Goal: Find specific page/section: Find specific page/section

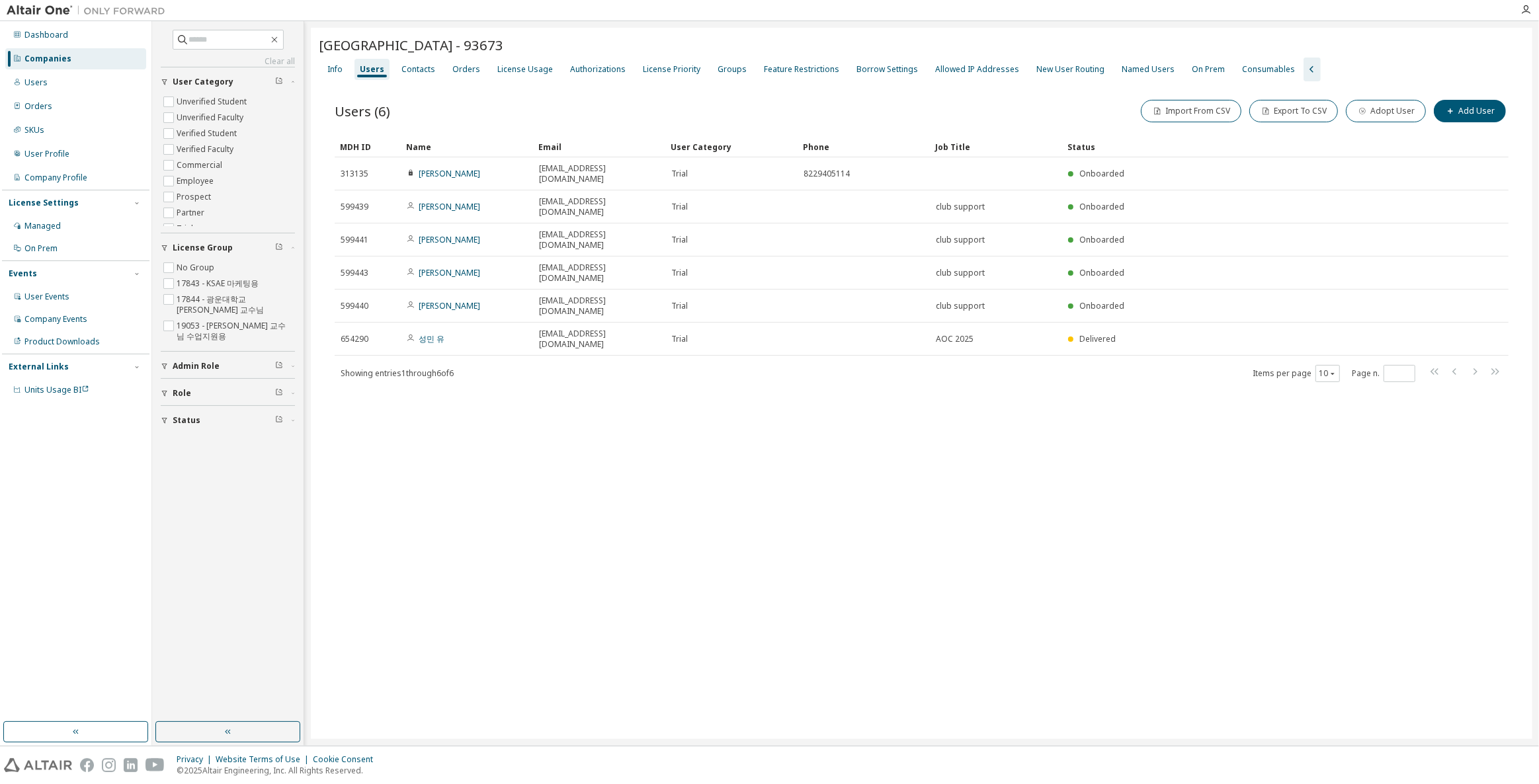
click at [782, 629] on div "[GEOGRAPHIC_DATA] - 93673 Clear Load Save Save As Field Operator Value Select f…" at bounding box center [921, 384] width 1221 height 711
drag, startPoint x: 720, startPoint y: 636, endPoint x: 711, endPoint y: 638, distance: 9.2
click at [720, 636] on div "[GEOGRAPHIC_DATA] - 93673 Clear Load Save Save As Field Operator Value Select f…" at bounding box center [921, 384] width 1221 height 711
click at [655, 605] on div "[GEOGRAPHIC_DATA] - 93673 Clear Load Save Save As Field Operator Value Select f…" at bounding box center [921, 384] width 1221 height 711
drag, startPoint x: 861, startPoint y: 614, endPoint x: 544, endPoint y: 601, distance: 317.3
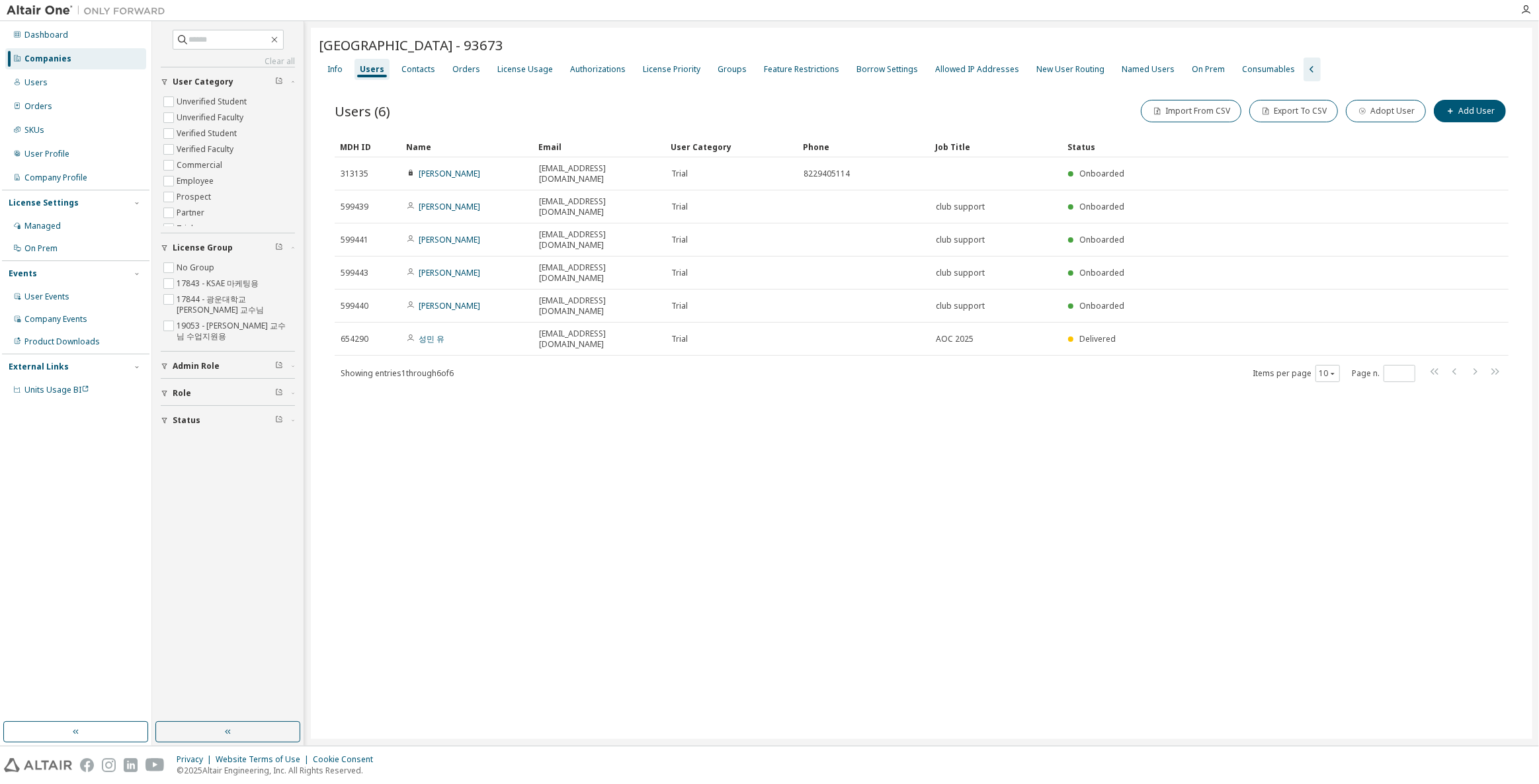
click at [547, 598] on div "[GEOGRAPHIC_DATA] - 93673 Clear Load Save Save As Field Operator Value Select f…" at bounding box center [921, 384] width 1221 height 711
click at [61, 54] on div "Companies" at bounding box center [48, 58] width 47 height 10
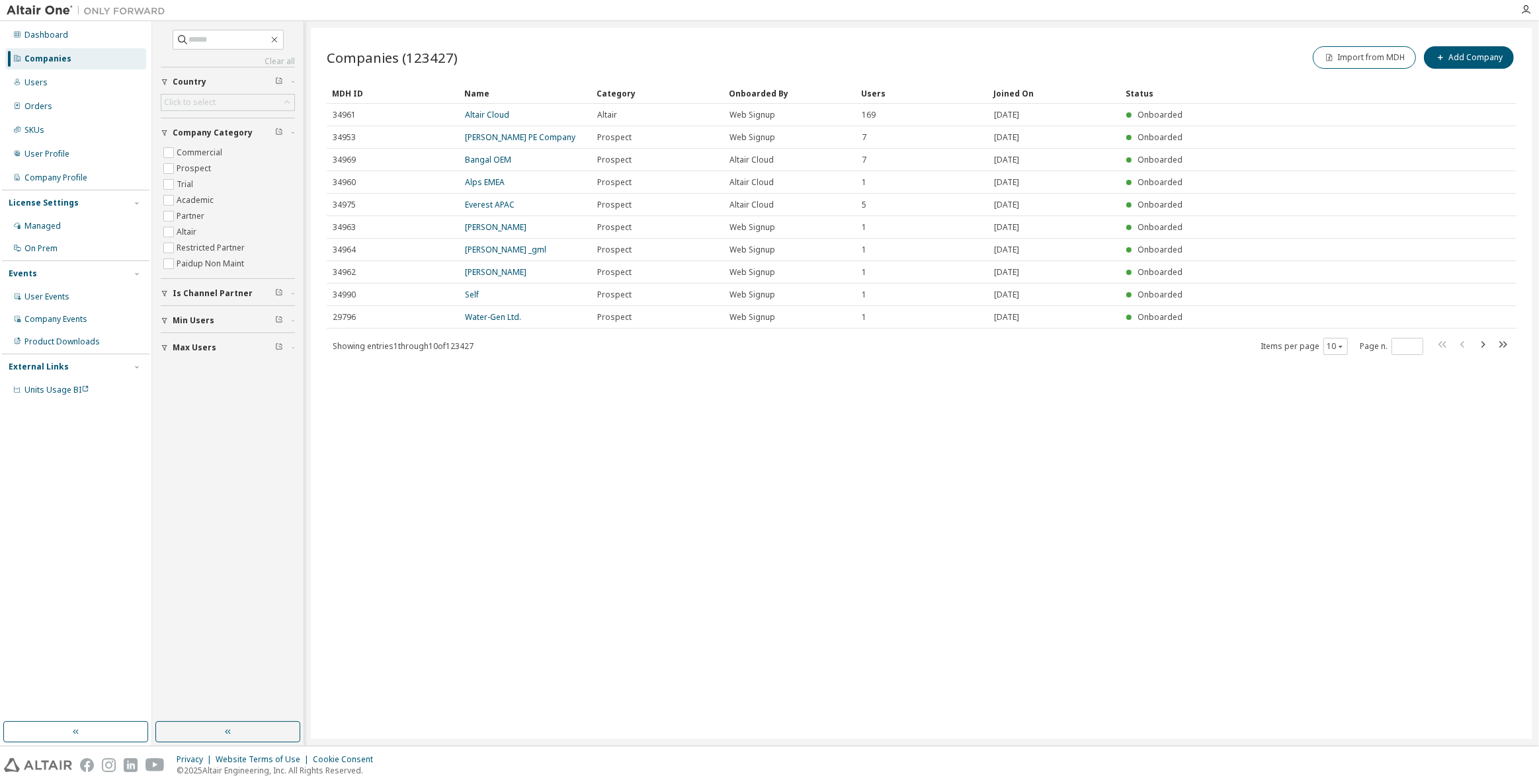
drag, startPoint x: 696, startPoint y: 546, endPoint x: 564, endPoint y: 583, distance: 137.1
click at [646, 536] on div "Companies (123427) Import from MDH Add Company Clear Load Save Save As Field Op…" at bounding box center [921, 384] width 1221 height 711
drag, startPoint x: 815, startPoint y: 556, endPoint x: 769, endPoint y: 458, distance: 108.3
click at [778, 425] on div "Companies (123427) Import from MDH Add Company Clear Load Save Save As Field Op…" at bounding box center [921, 384] width 1221 height 711
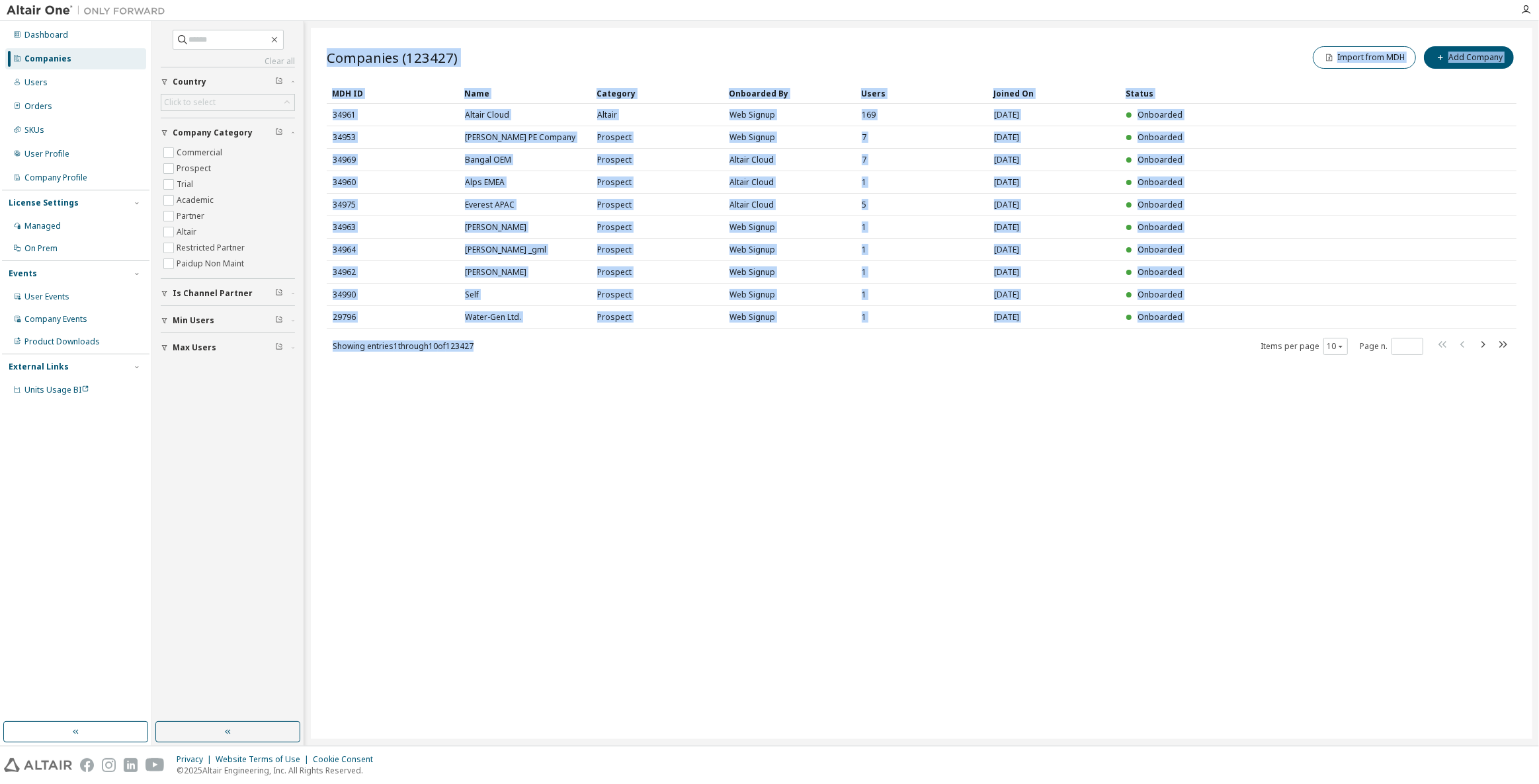
drag, startPoint x: 745, startPoint y: 523, endPoint x: 502, endPoint y: 339, distance: 304.8
click at [502, 339] on div "Companies (123427) Import from MDH Add Company Clear Load Save Save As Field Op…" at bounding box center [921, 384] width 1221 height 711
click at [616, 565] on div "Companies (123427) Import from MDH Add Company Clear Load Save Save As Field Op…" at bounding box center [921, 384] width 1221 height 711
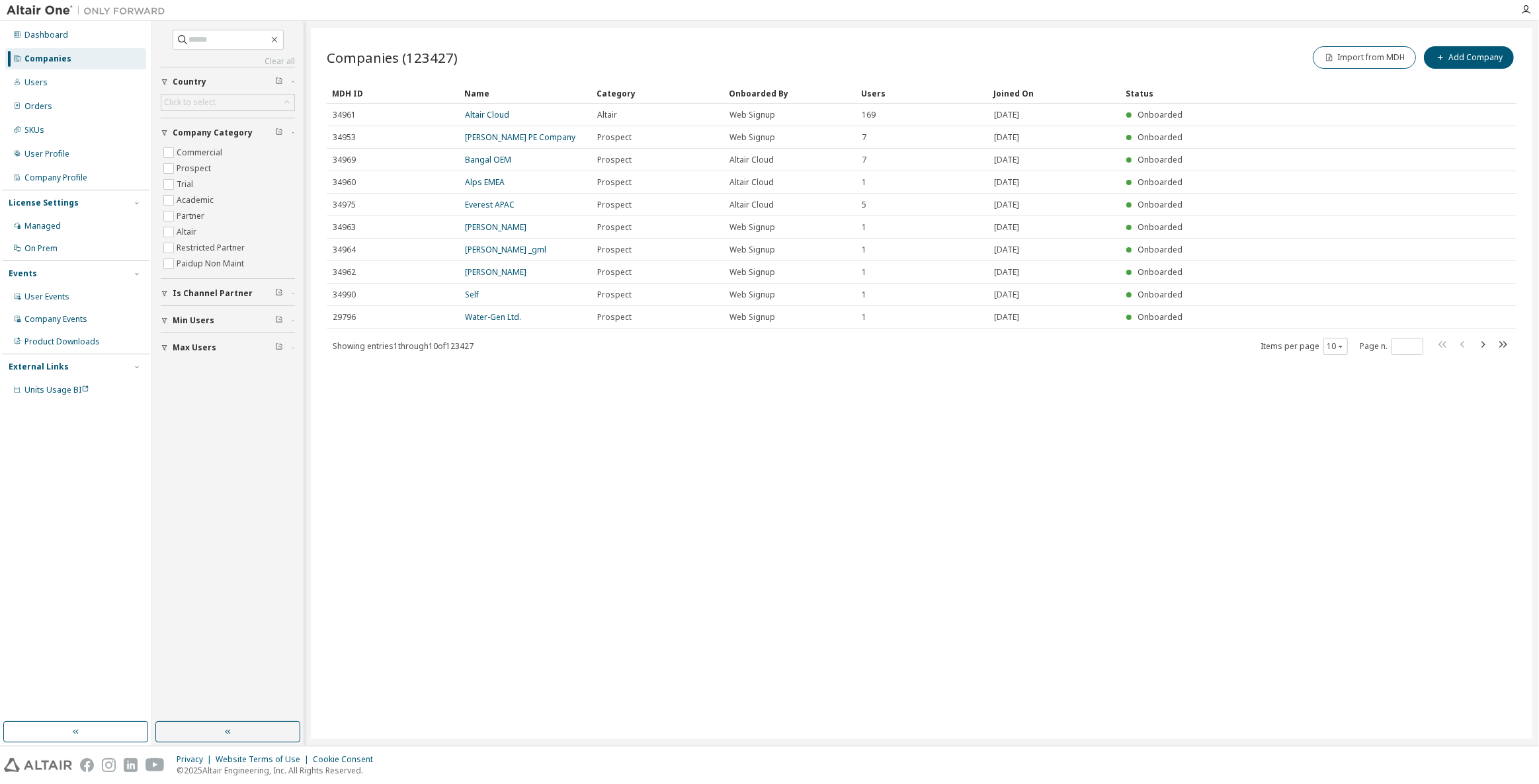
drag, startPoint x: 938, startPoint y: 602, endPoint x: 758, endPoint y: 468, distance: 224.4
click at [758, 468] on div "Companies (123427) Import from MDH Add Company Clear Load Save Save As Field Op…" at bounding box center [921, 384] width 1221 height 711
click at [748, 483] on div "Companies (123427) Import from MDH Add Company Clear Load Save Save As Field Op…" at bounding box center [921, 384] width 1221 height 711
click at [921, 680] on div "Companies (123427) Import from MDH Add Company Clear Load Save Save As Field Op…" at bounding box center [921, 384] width 1221 height 711
click at [416, 783] on div "Privacy Website Terms of Use Cookie Consent © 2025 Altair Engineering, Inc. All…" at bounding box center [770, 765] width 1539 height 38
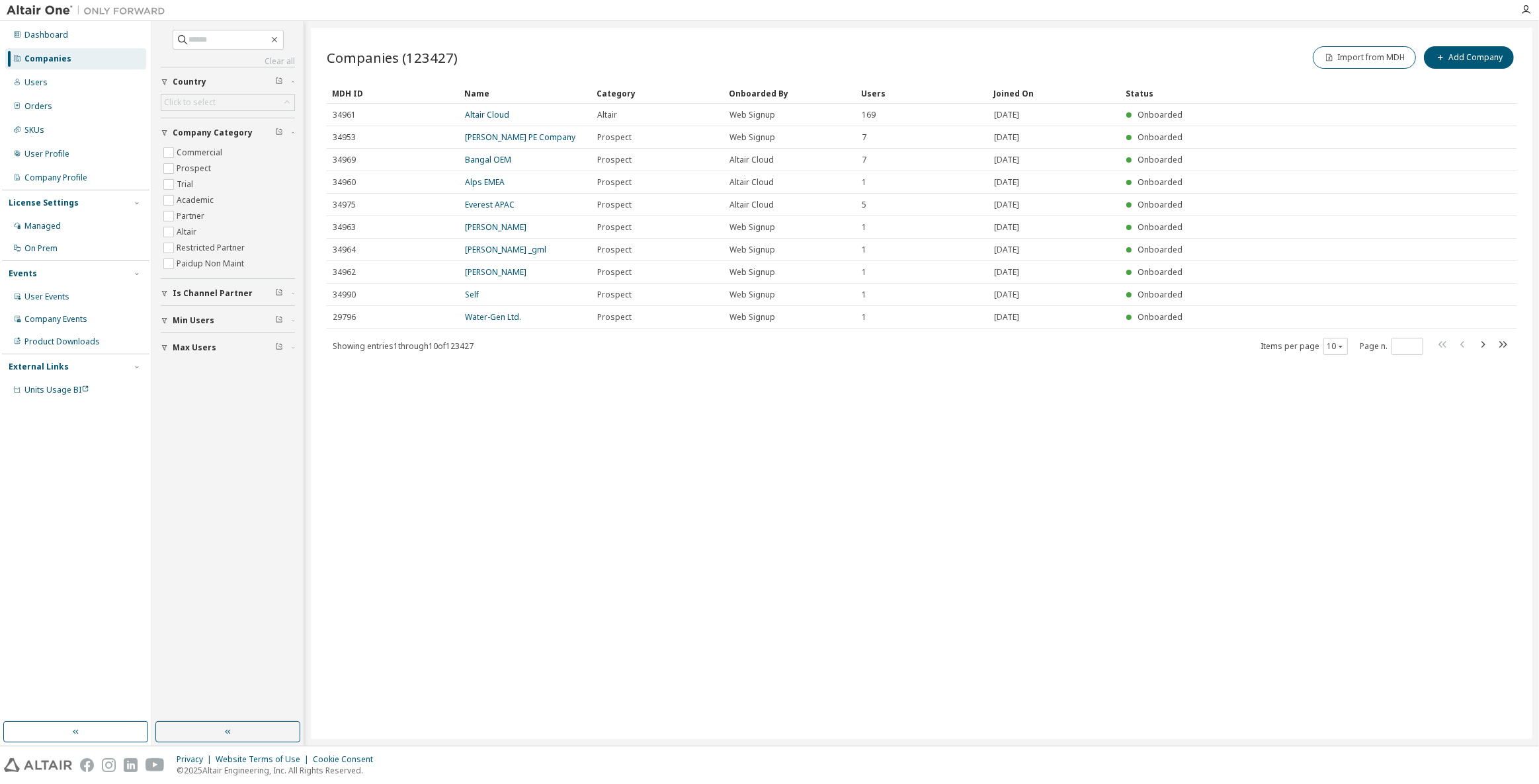
click at [788, 606] on div "Companies (123427) Import from MDH Add Company Clear Load Save Save As Field Op…" at bounding box center [921, 384] width 1221 height 711
click at [523, 680] on div "Companies (123427) Import from MDH Add Company Clear Load Save Save As Field Op…" at bounding box center [921, 384] width 1221 height 711
